Goal: Use online tool/utility

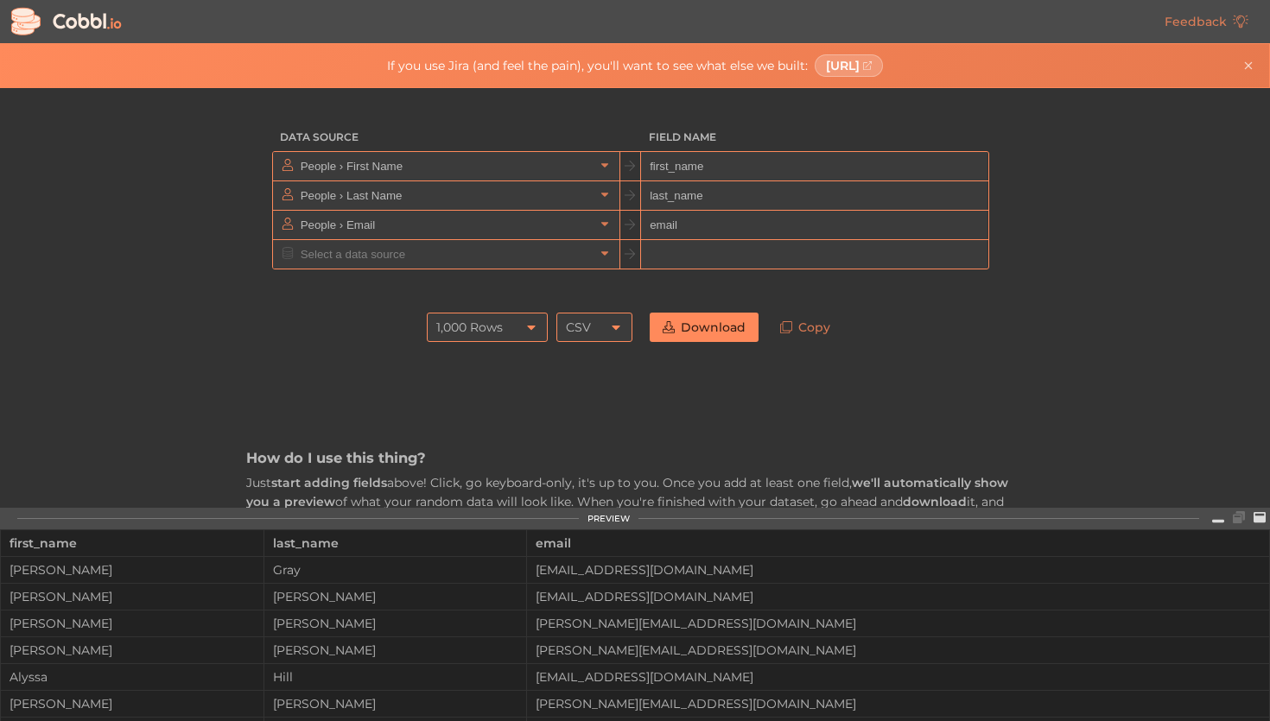
click at [539, 327] on div "1,000 Rows" at bounding box center [487, 327] width 121 height 29
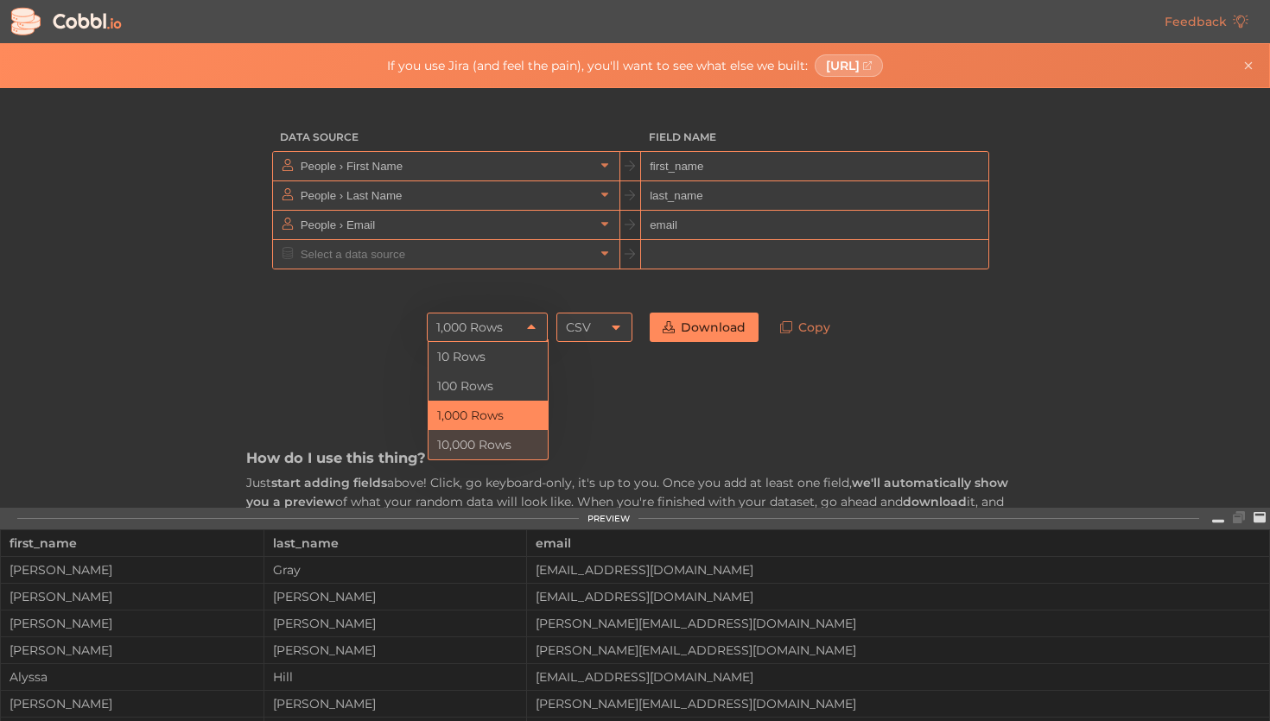
click at [498, 437] on li "10,000 Rows" at bounding box center [487, 444] width 119 height 29
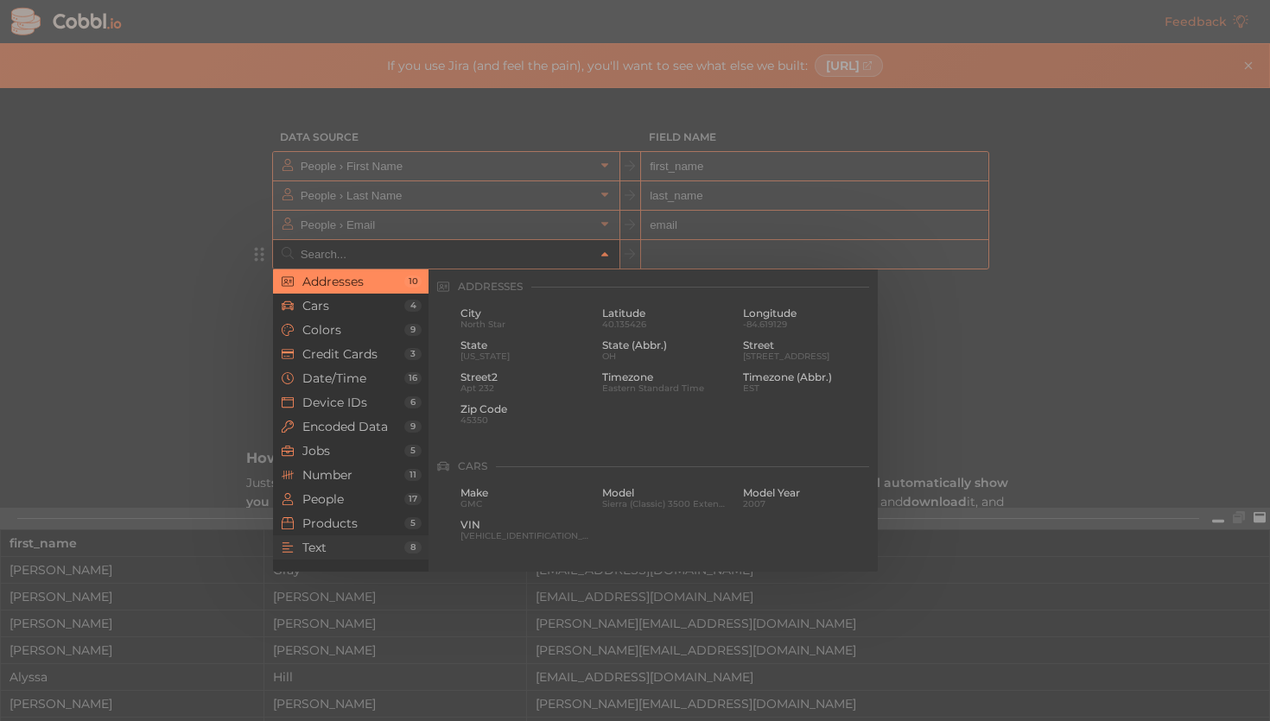
click at [349, 549] on span "Text" at bounding box center [353, 548] width 102 height 14
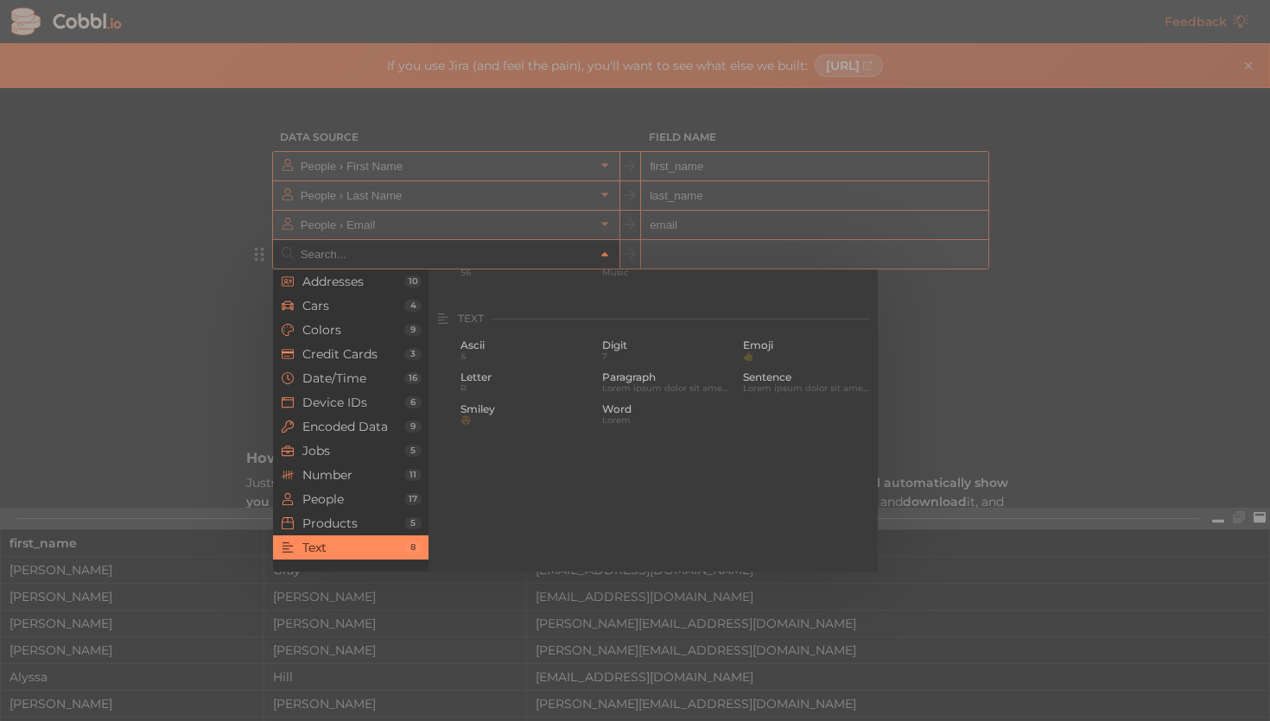
scroll to position [1690, 0]
click at [352, 502] on span "People" at bounding box center [353, 499] width 102 height 14
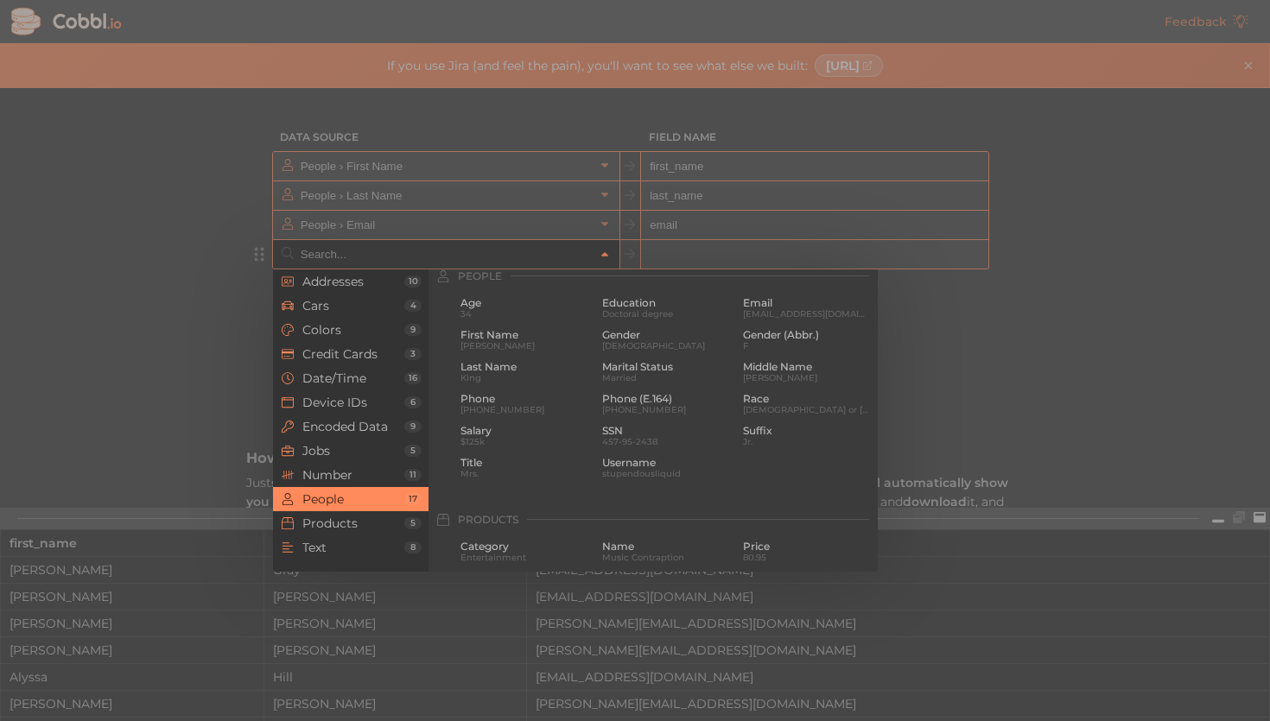
scroll to position [1330, 0]
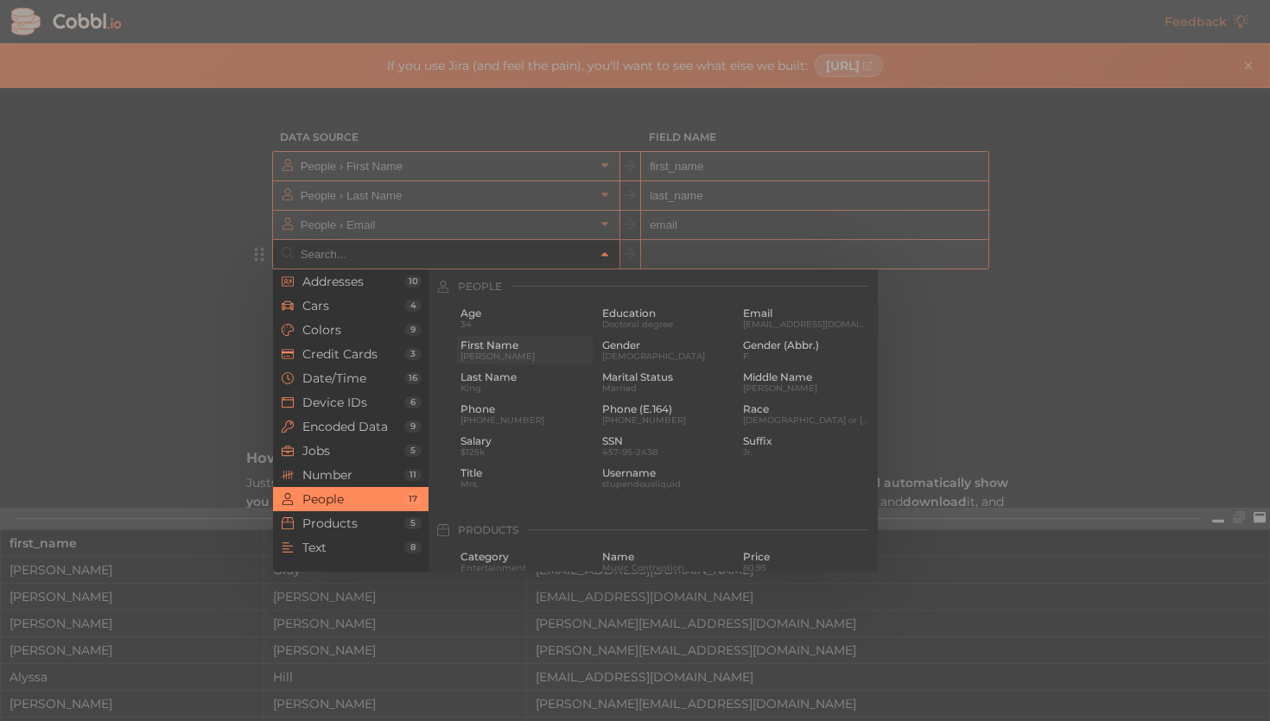
click at [475, 346] on span "First Name" at bounding box center [524, 345] width 129 height 12
type input "People › First Name"
type input "first_name"
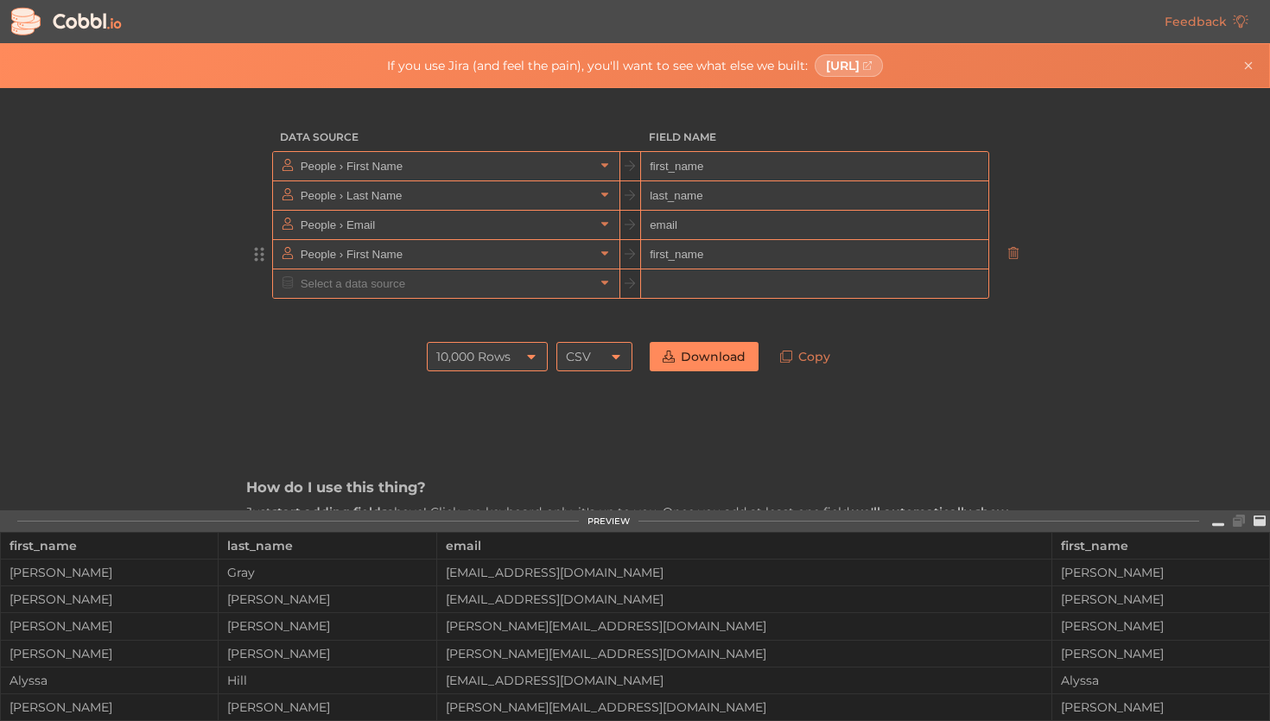
click at [449, 261] on input "People › First Name" at bounding box center [445, 254] width 298 height 29
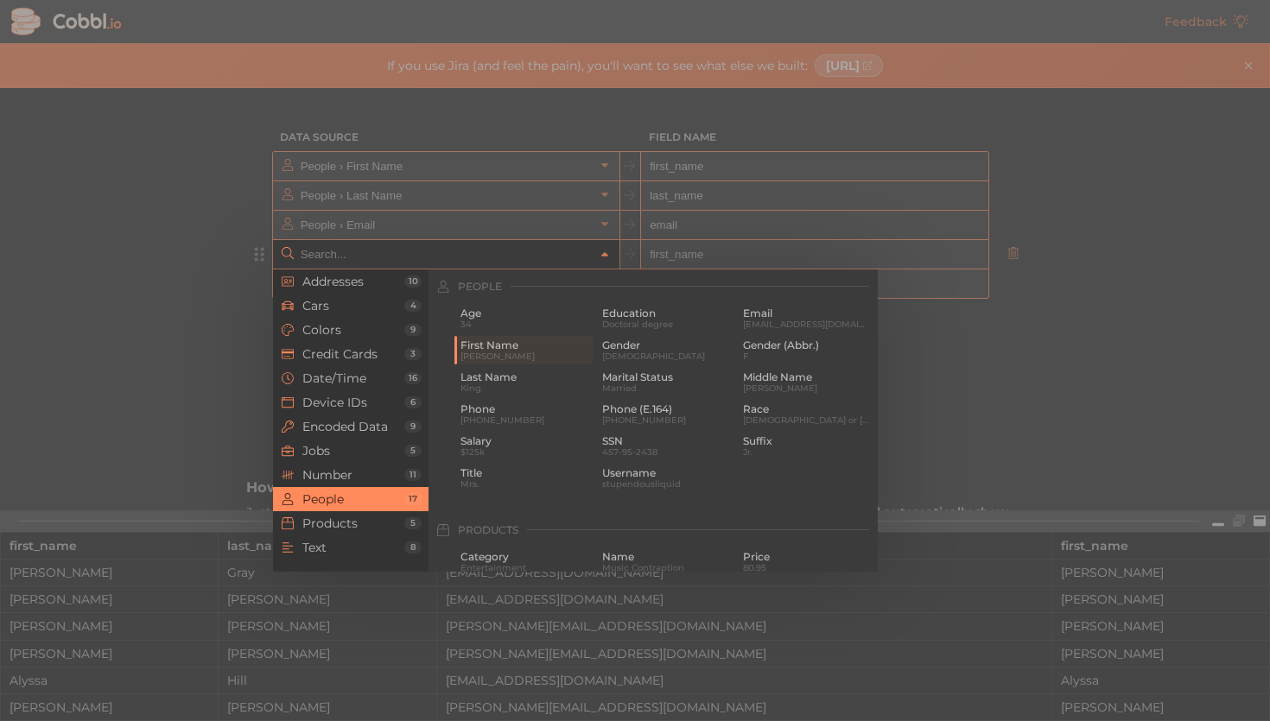
click at [716, 250] on div at bounding box center [635, 360] width 1270 height 721
type input "People › First Name"
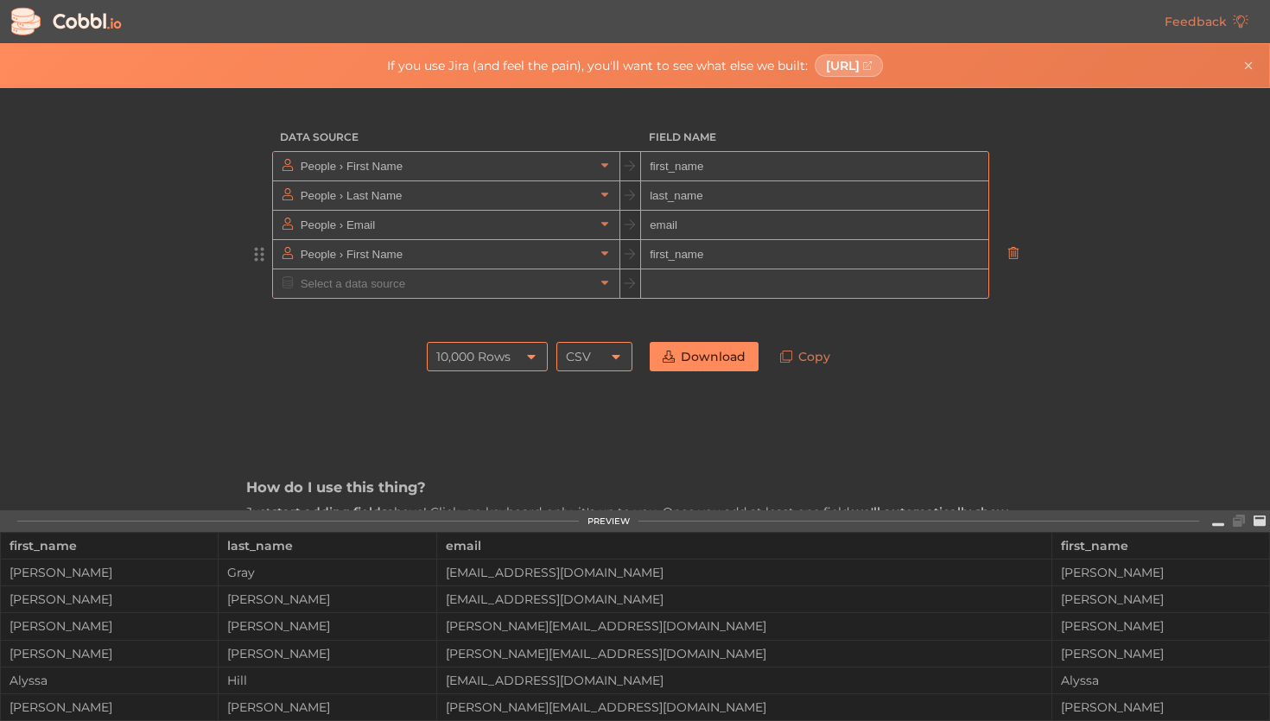
click at [1016, 251] on icon at bounding box center [1013, 253] width 12 height 12
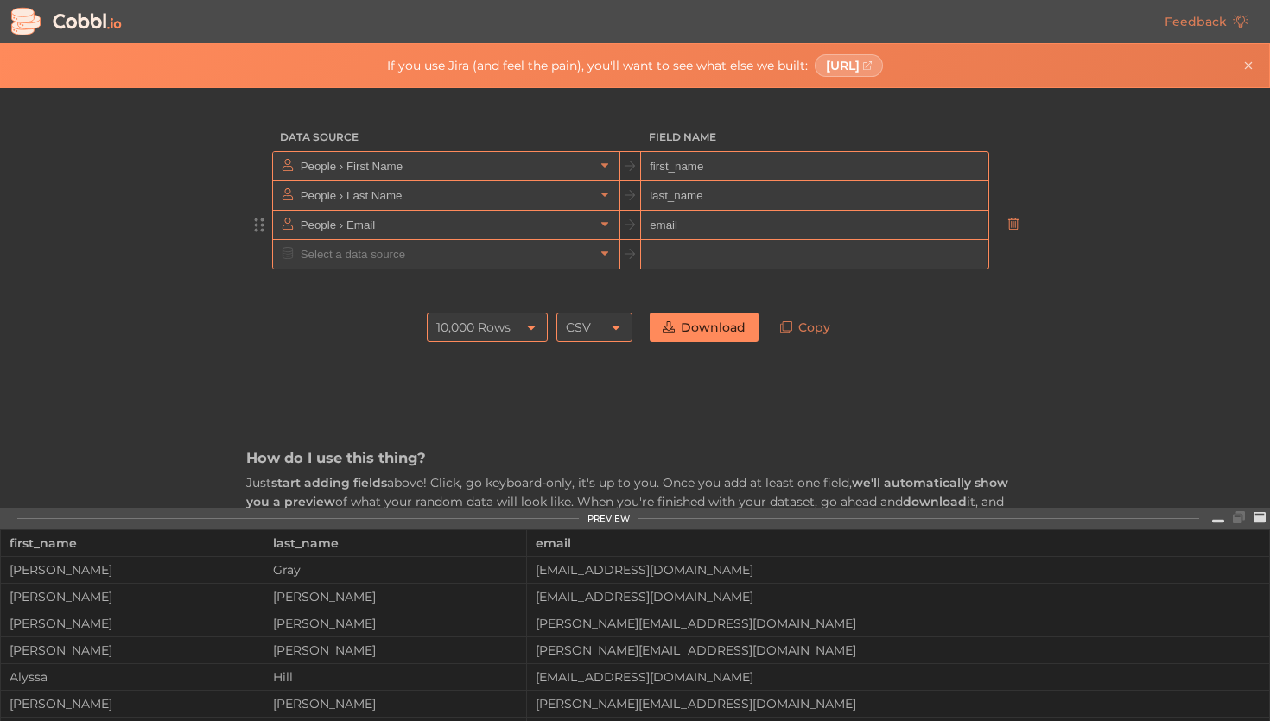
click at [1014, 229] on icon at bounding box center [1012, 224] width 10 height 12
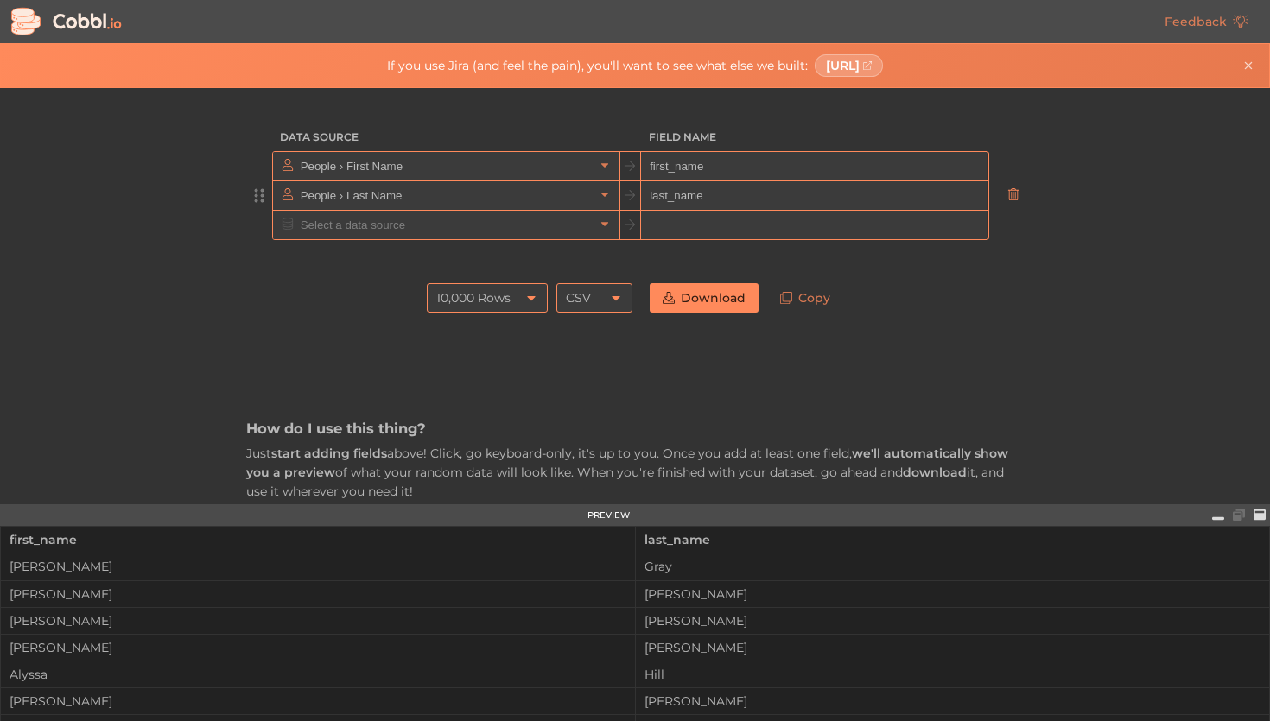
click at [1010, 196] on icon at bounding box center [1013, 194] width 12 height 12
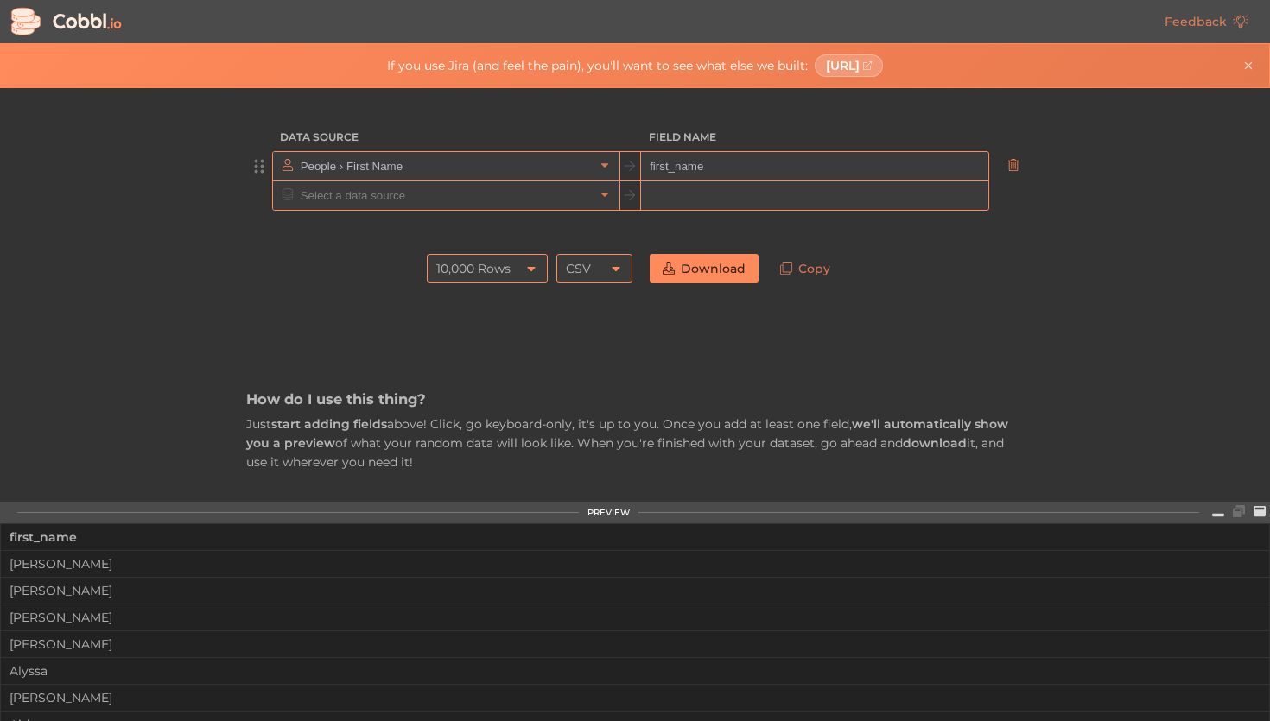
click at [1016, 168] on icon at bounding box center [1013, 165] width 12 height 12
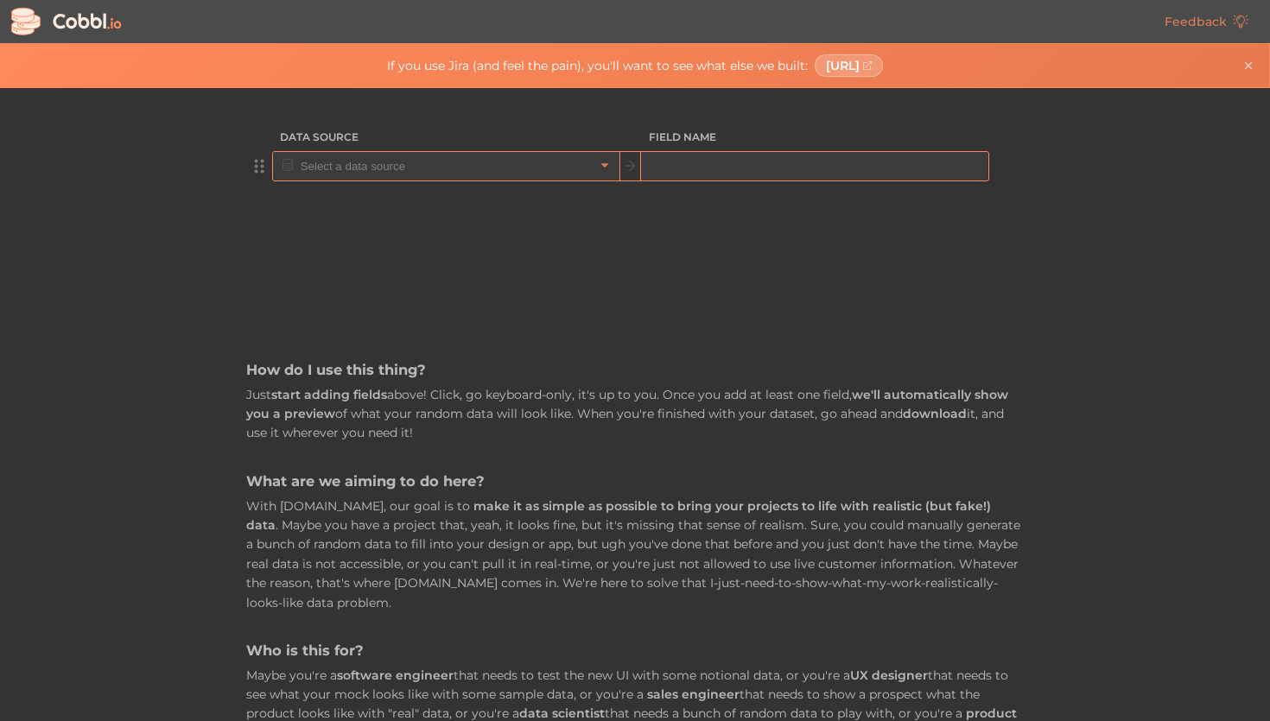
click at [309, 177] on input "text" at bounding box center [445, 166] width 298 height 29
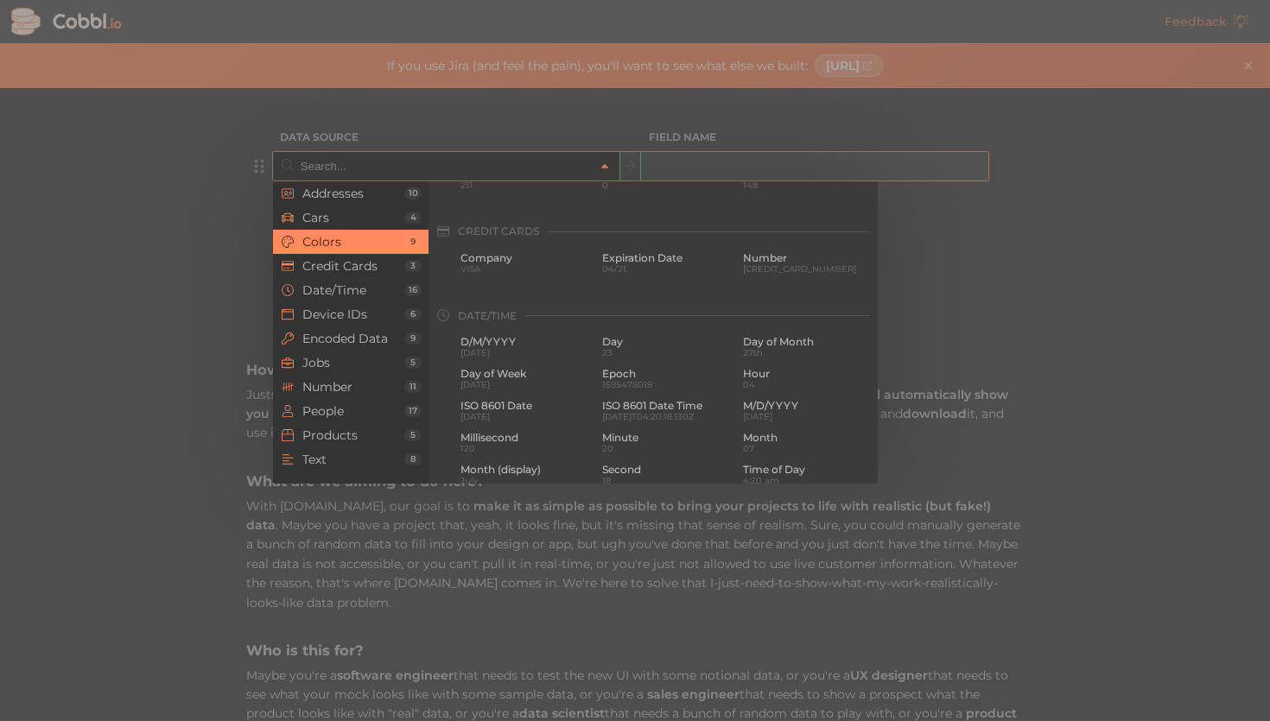
scroll to position [0, 0]
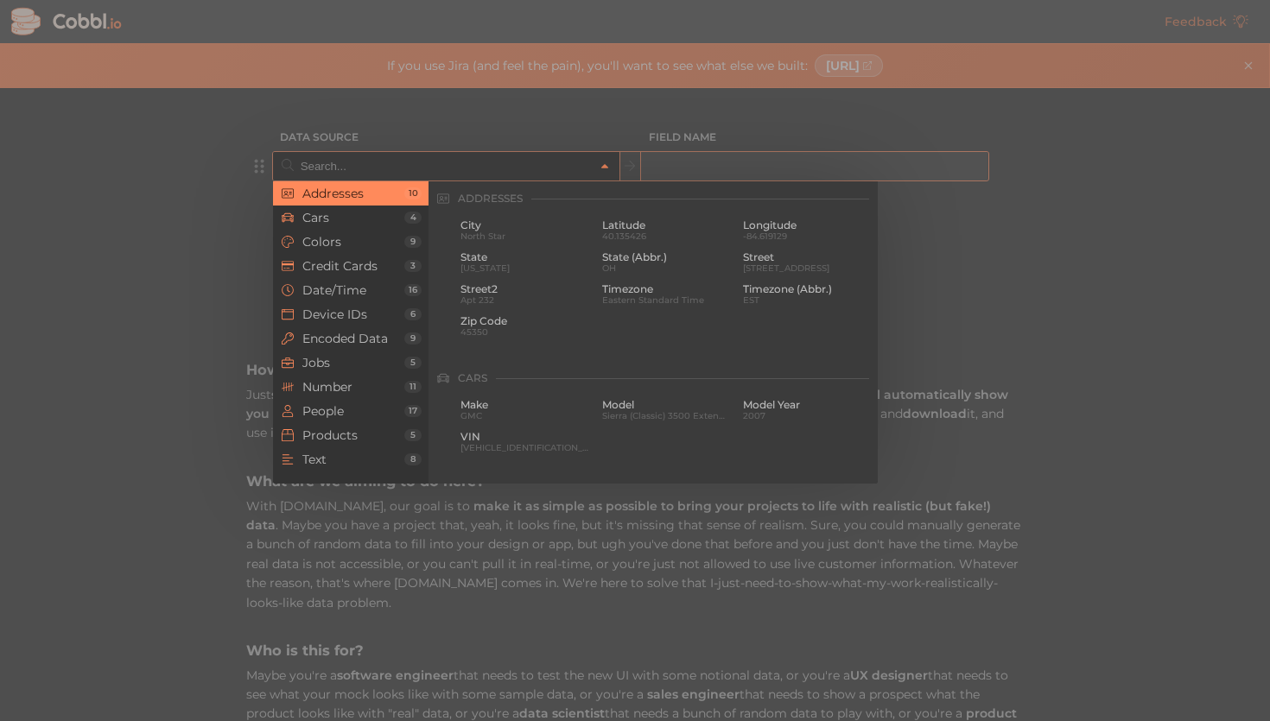
click at [41, 305] on div at bounding box center [635, 360] width 1270 height 721
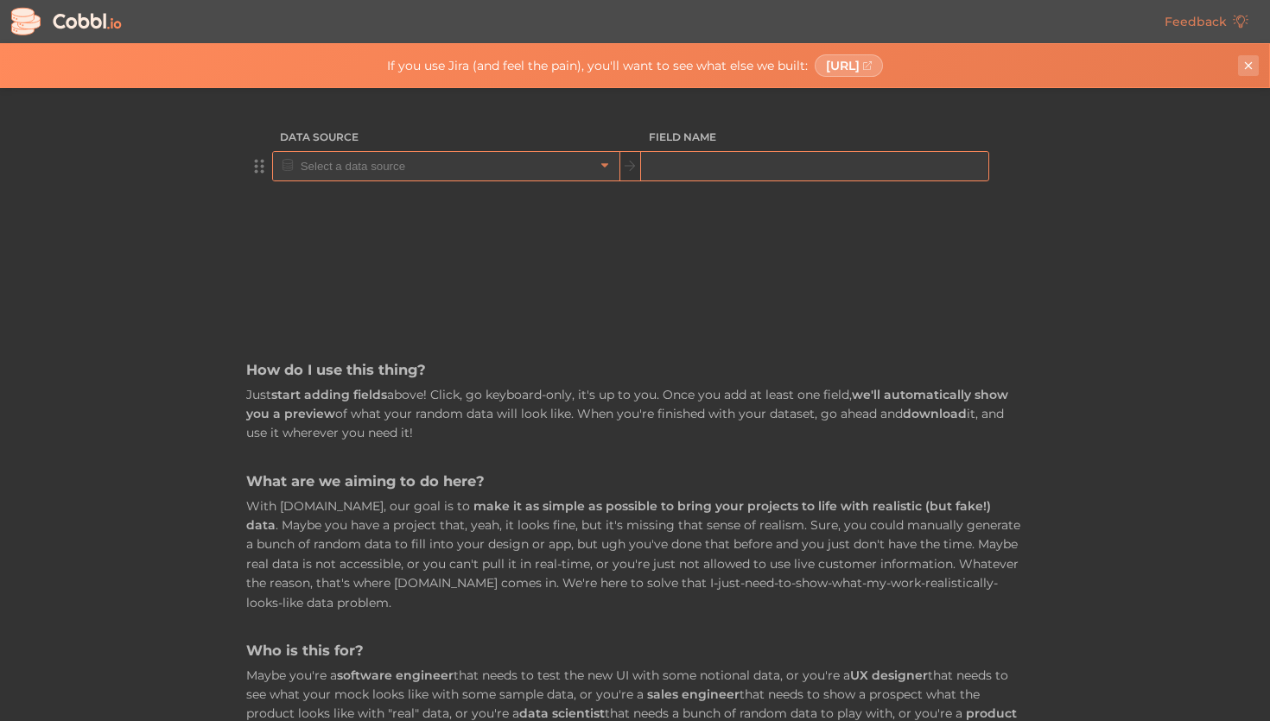
click at [1253, 67] on icon "Close banner" at bounding box center [1248, 66] width 12 height 12
